Goal: Obtain resource: Obtain resource

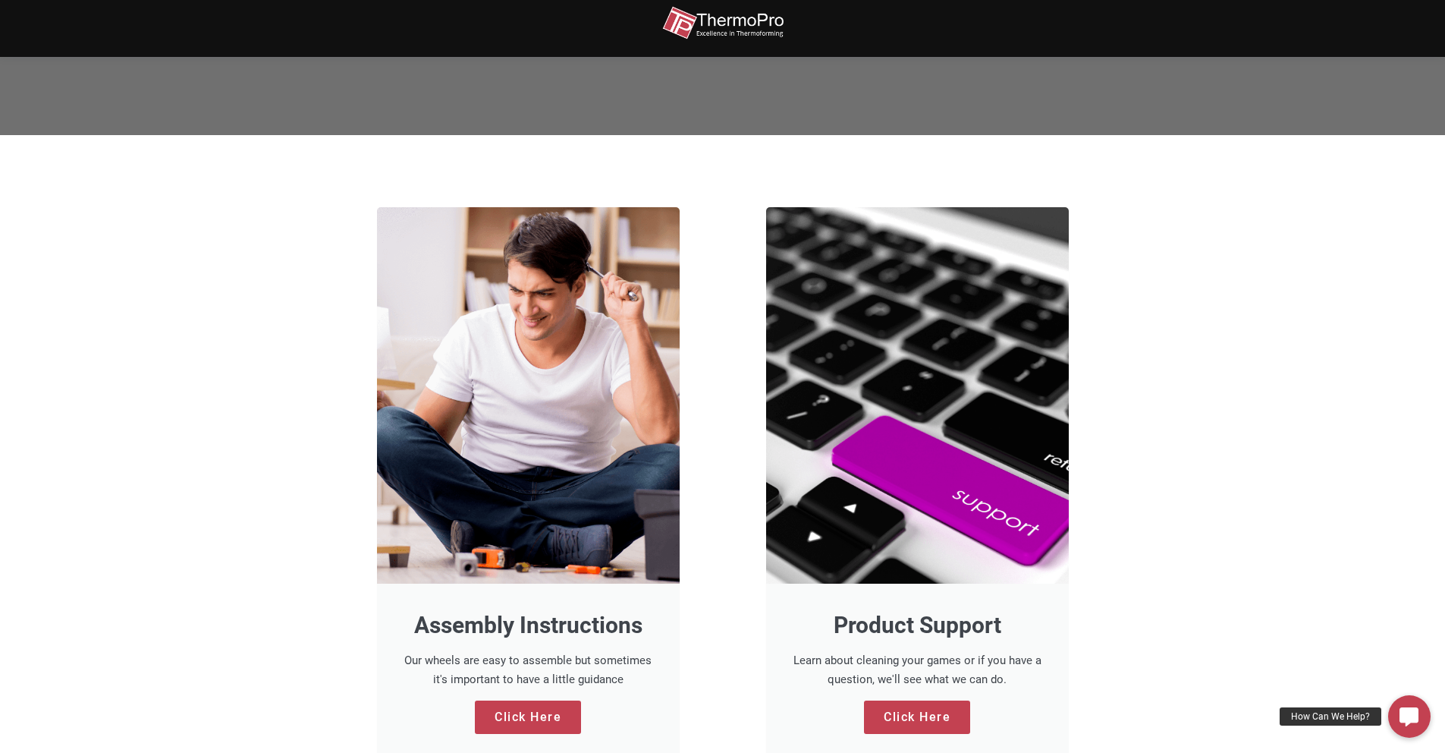
scroll to position [558, 0]
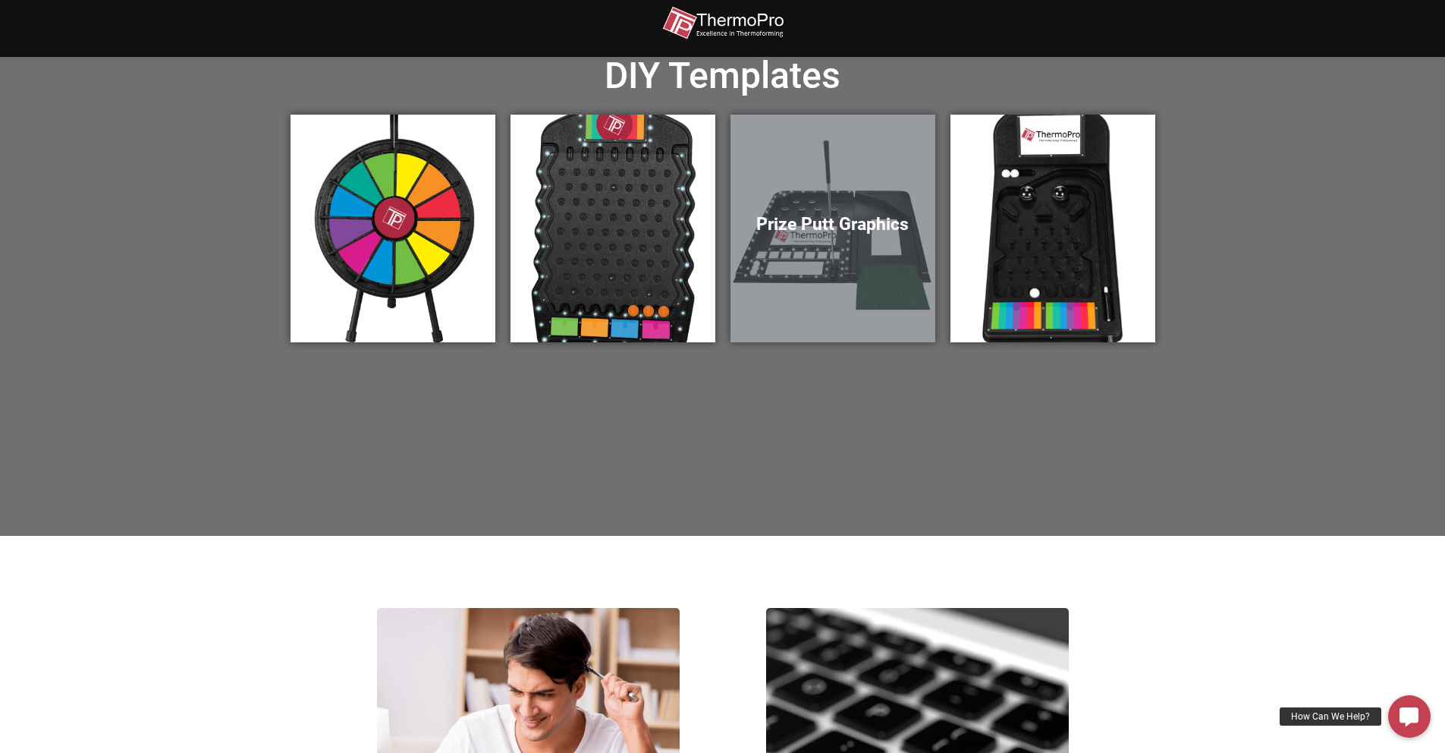
click at [842, 239] on div "Prize Putt Graphics" at bounding box center [833, 229] width 205 height 228
click at [830, 248] on div "Prize Putt Graphics" at bounding box center [833, 229] width 205 height 228
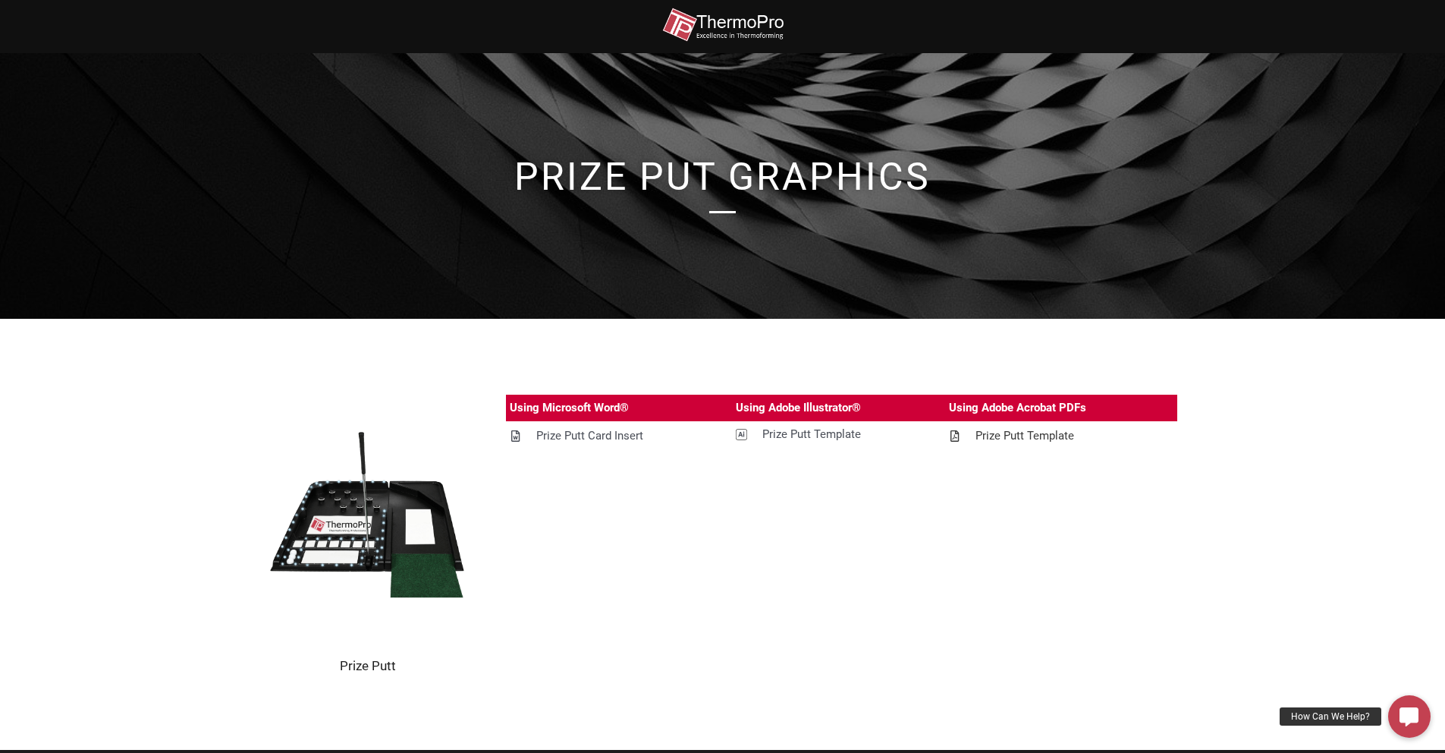
click at [1027, 437] on div "Prize Putt Template" at bounding box center [1025, 435] width 99 height 19
click at [806, 434] on div "Prize Putt Template" at bounding box center [812, 434] width 99 height 19
click at [603, 442] on div "Prize Putt Card Insert" at bounding box center [589, 435] width 107 height 19
click at [1376, 134] on div at bounding box center [722, 186] width 1445 height 266
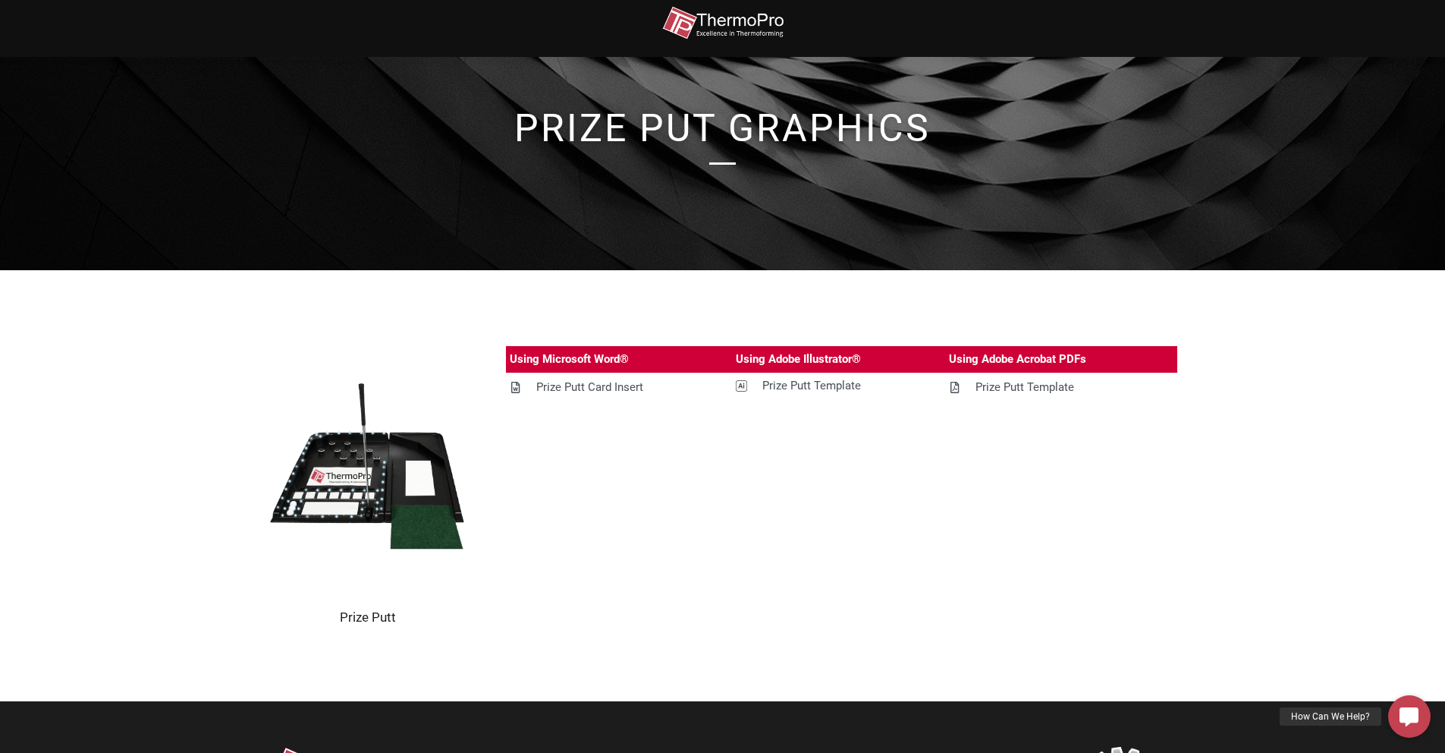
scroll to position [157, 0]
